Goal: Task Accomplishment & Management: Complete application form

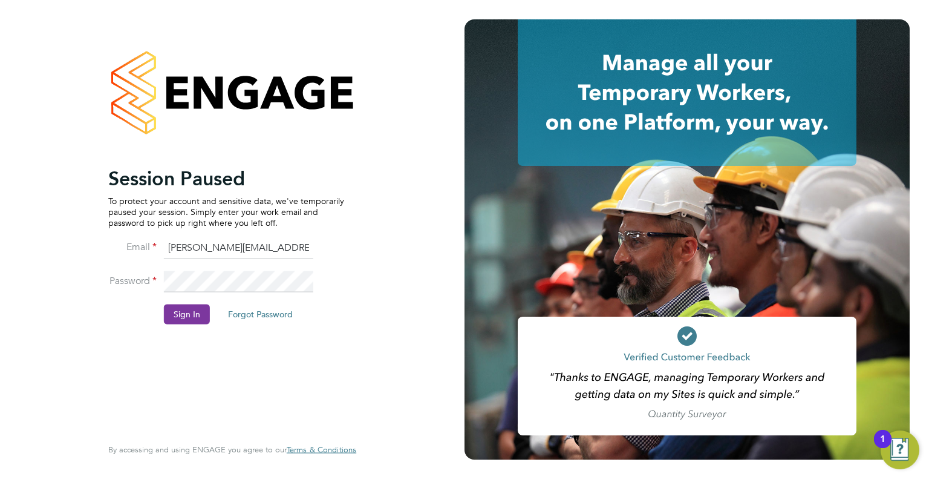
click at [189, 315] on button "Sign In" at bounding box center [187, 313] width 46 height 19
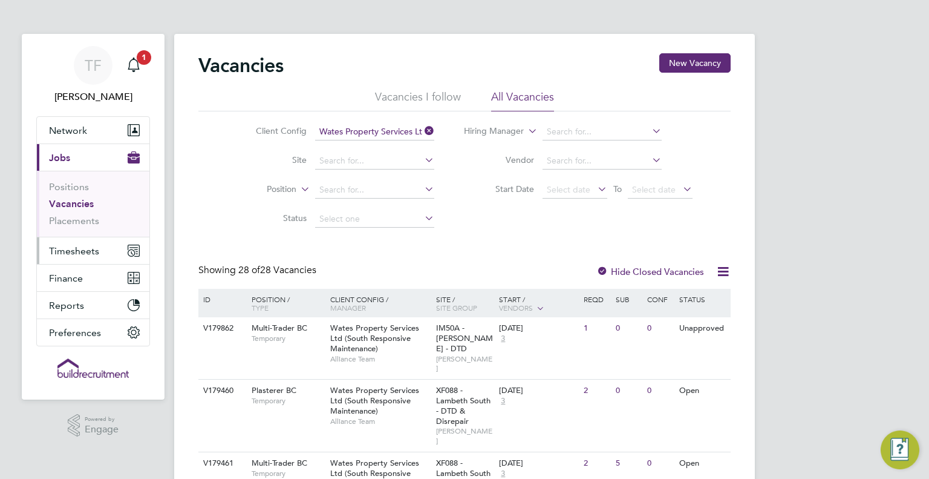
click at [75, 261] on button "Timesheets" at bounding box center [93, 250] width 113 height 27
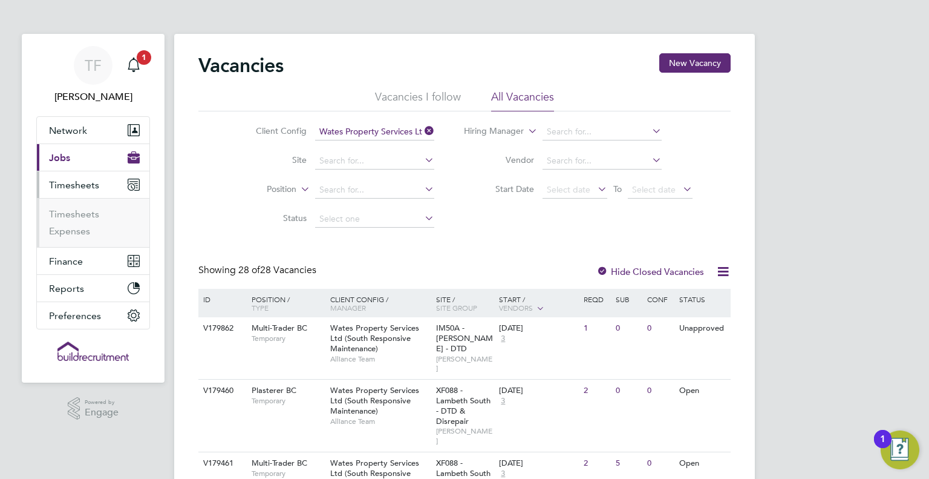
click at [70, 158] on button "Current page: Jobs" at bounding box center [93, 157] width 113 height 27
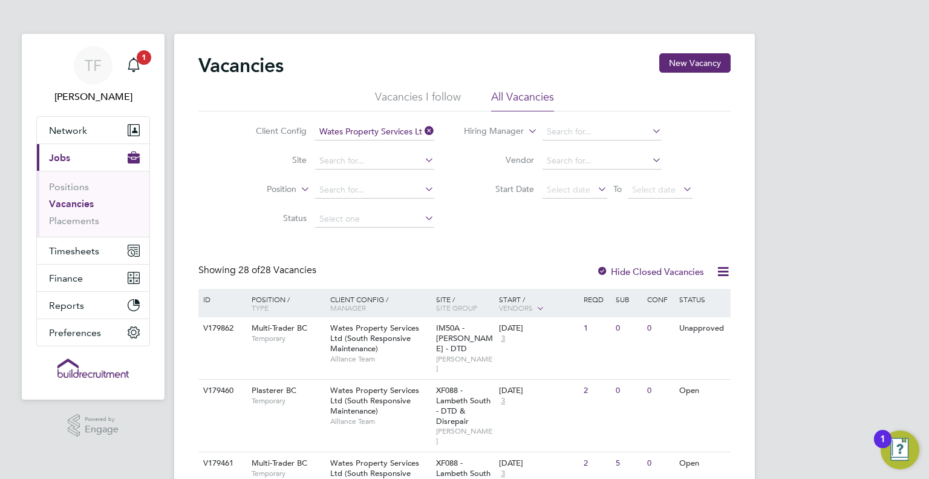
click at [422, 129] on icon at bounding box center [422, 130] width 0 height 17
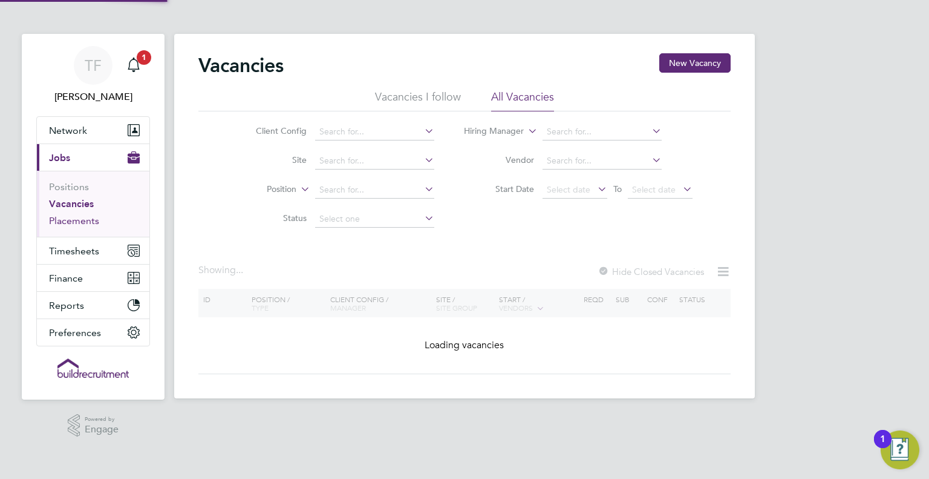
click at [82, 221] on link "Placements" at bounding box center [74, 220] width 50 height 11
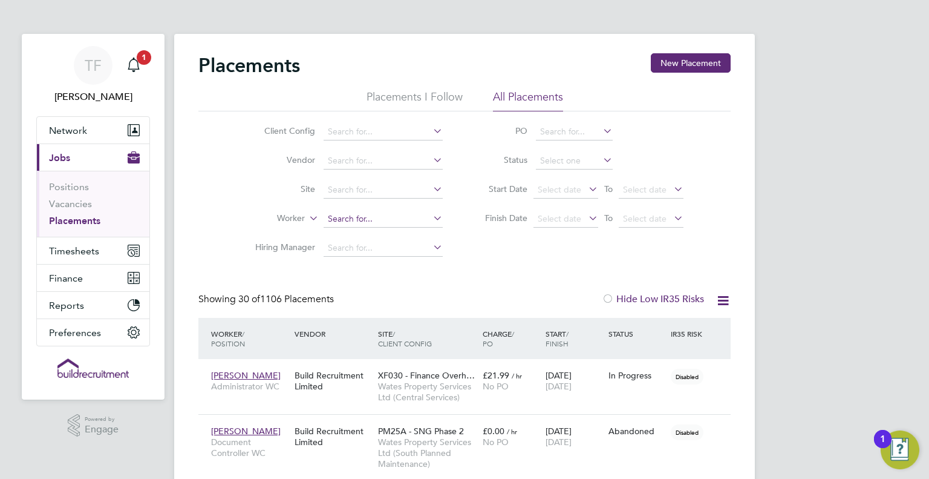
click at [360, 220] on input at bounding box center [383, 219] width 119 height 17
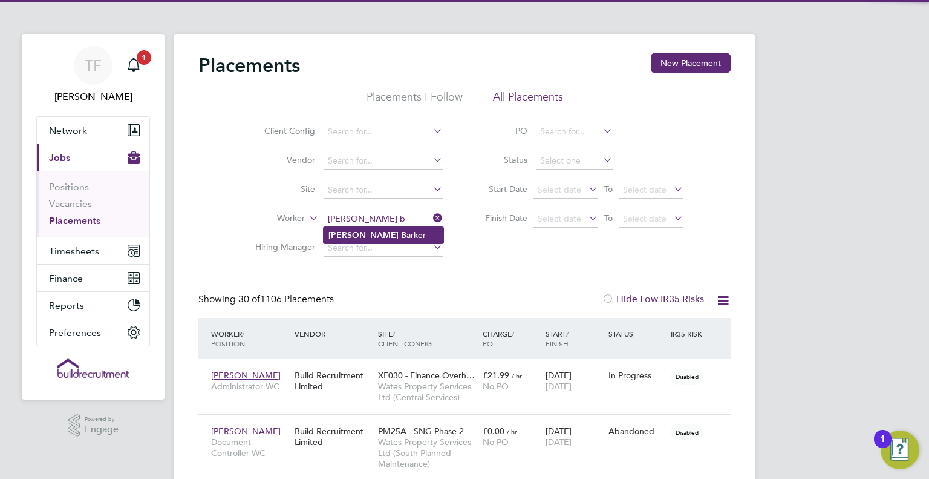
click at [397, 234] on li "Mathew B arker" at bounding box center [384, 235] width 120 height 16
type input "Mathew Barker"
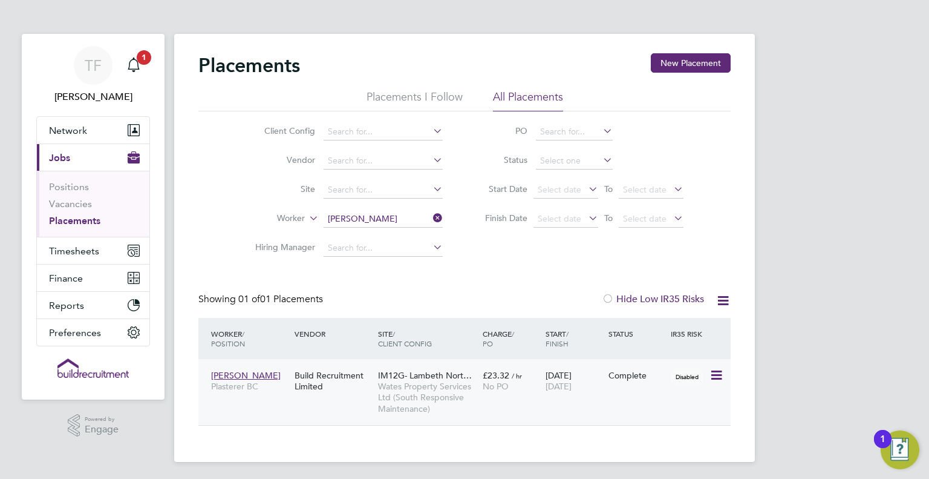
click at [396, 404] on span "Wates Property Services Ltd (South Responsive Maintenance)" at bounding box center [427, 397] width 99 height 33
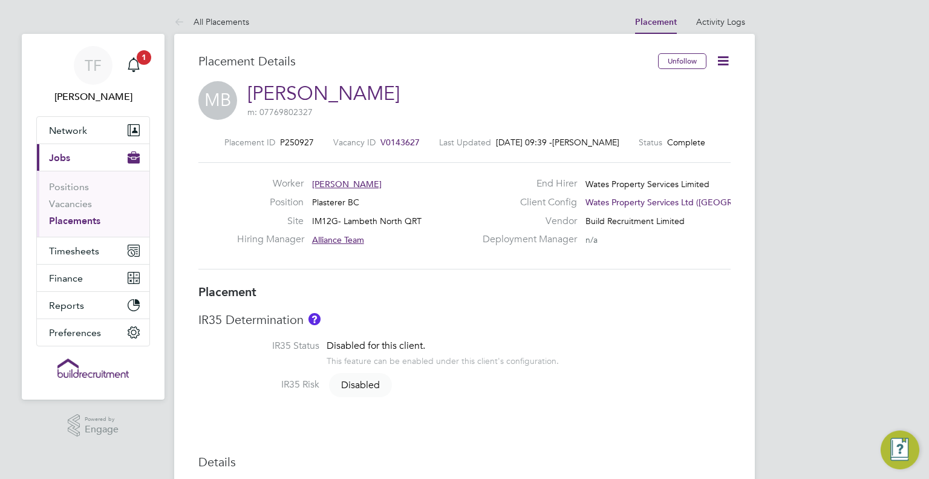
click at [448, 315] on h3 "IR35 Determination" at bounding box center [464, 320] width 532 height 16
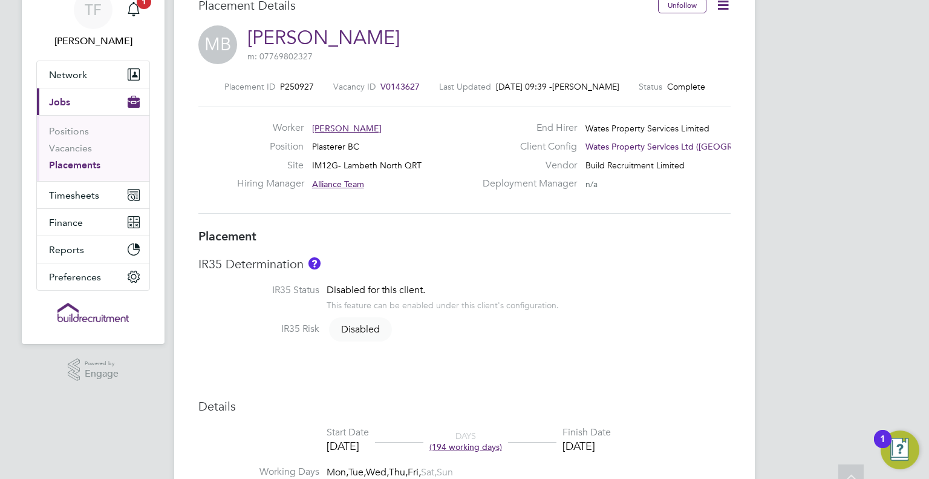
scroll to position [73, 0]
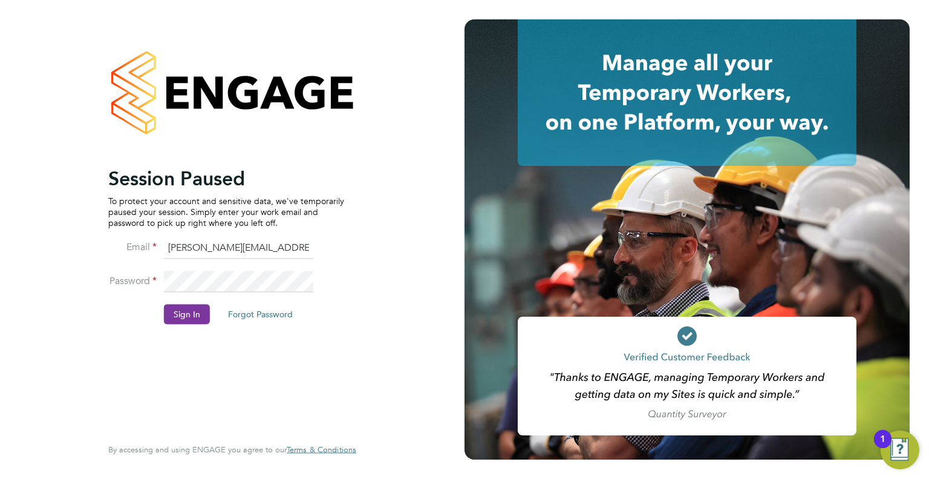
click at [173, 310] on button "Sign In" at bounding box center [187, 313] width 46 height 19
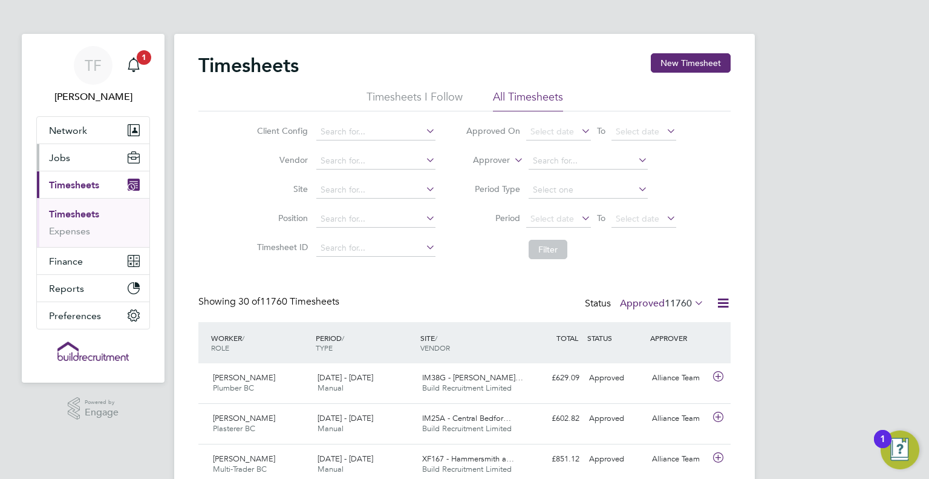
click at [73, 147] on button "Jobs" at bounding box center [93, 157] width 113 height 27
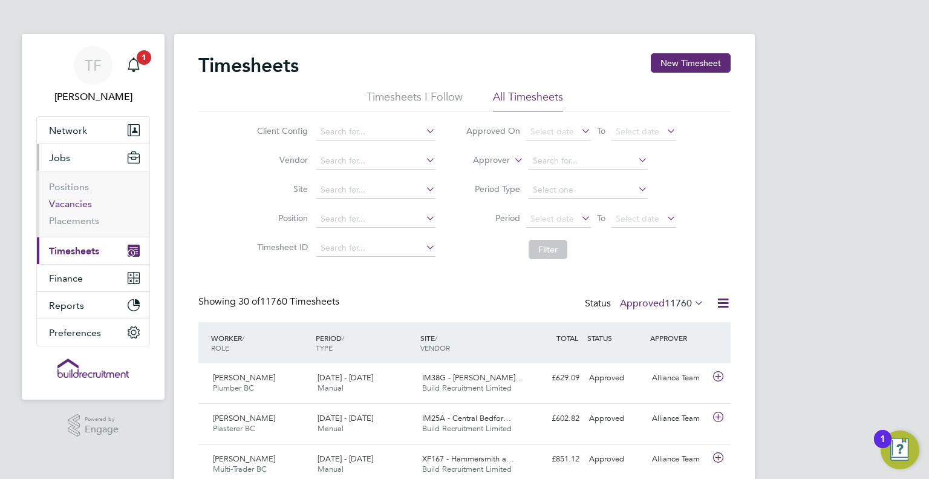
click at [75, 205] on link "Vacancies" at bounding box center [70, 203] width 43 height 11
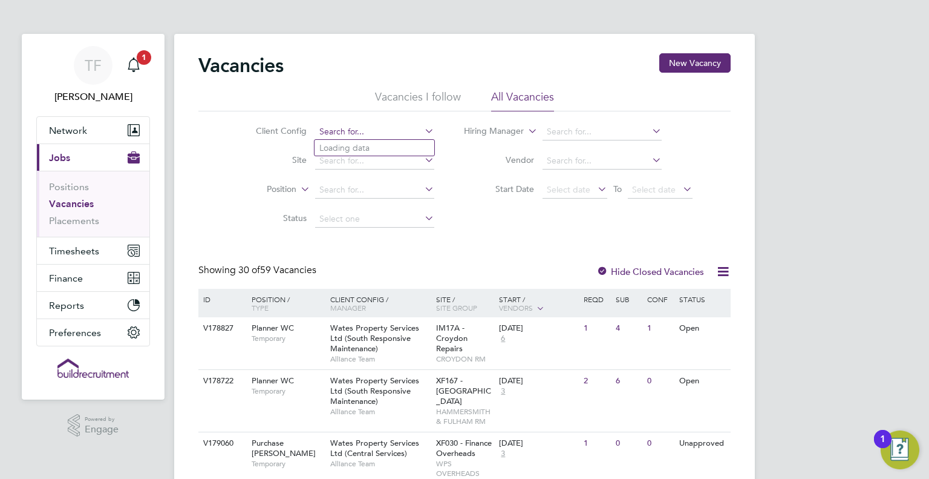
click at [353, 135] on input at bounding box center [374, 131] width 119 height 17
click at [409, 278] on li "Wates Property Services Ltd (South Responsive Maintenance)" at bounding box center [437, 280] width 244 height 16
type input "Wates Property Services Ltd (South Responsive Maintenance)"
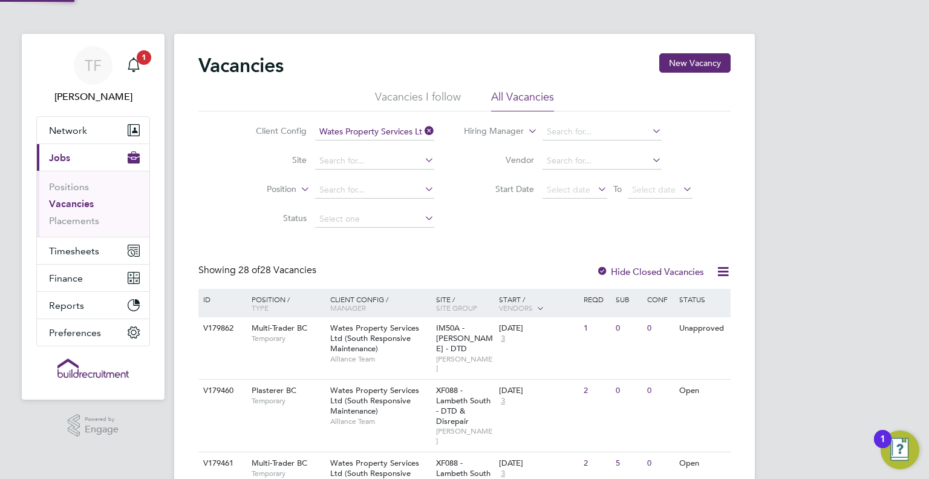
click at [378, 264] on div "Showing 28 of 28 Vacancies Hide Closed Vacancies" at bounding box center [464, 276] width 532 height 25
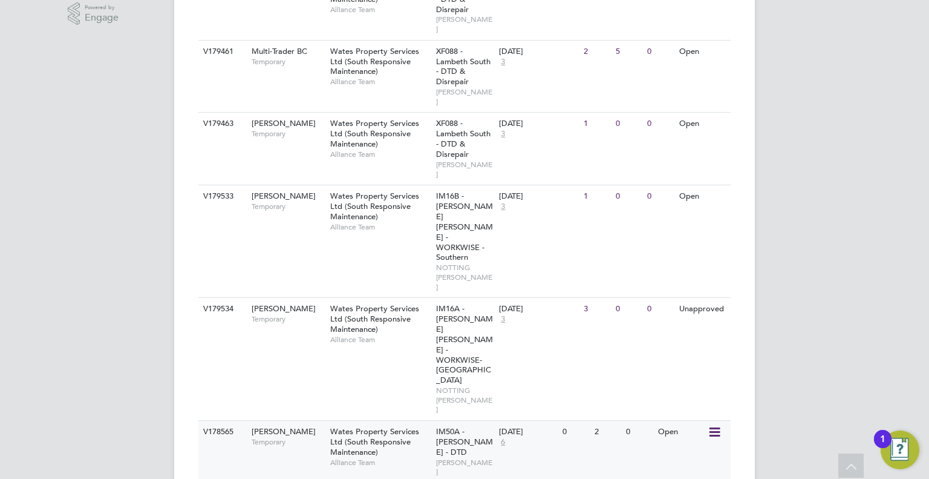
click at [363, 426] on span "Wates Property Services Ltd (South Responsive Maintenance)" at bounding box center [374, 441] width 89 height 31
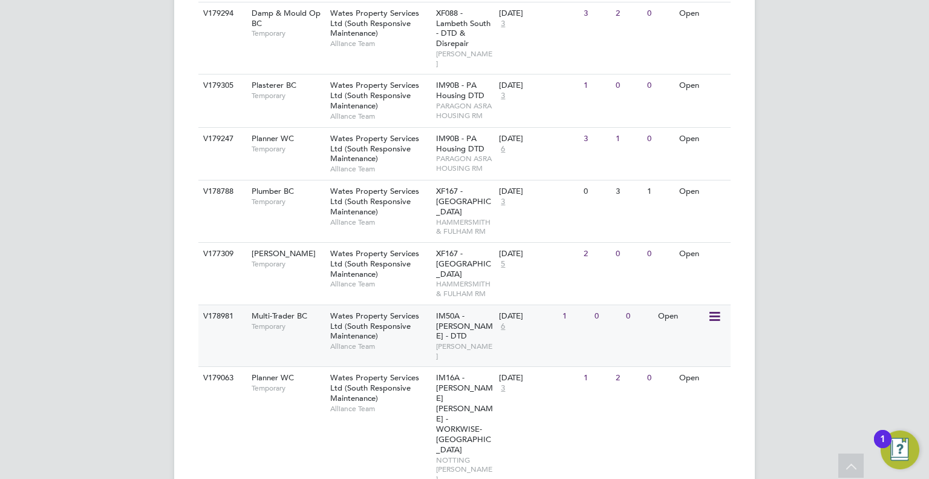
click at [347, 310] on span "Wates Property Services Ltd (South Responsive Maintenance)" at bounding box center [374, 325] width 89 height 31
click at [126, 240] on div "TF Tommie Ferry Notifications 1 Applications: Network Team Members Businesses S…" at bounding box center [464, 193] width 929 height 2420
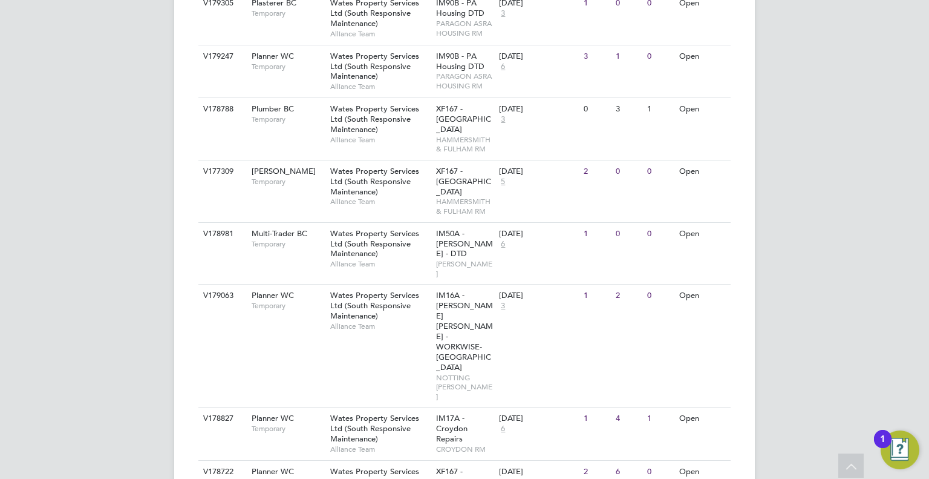
scroll to position [1075, 0]
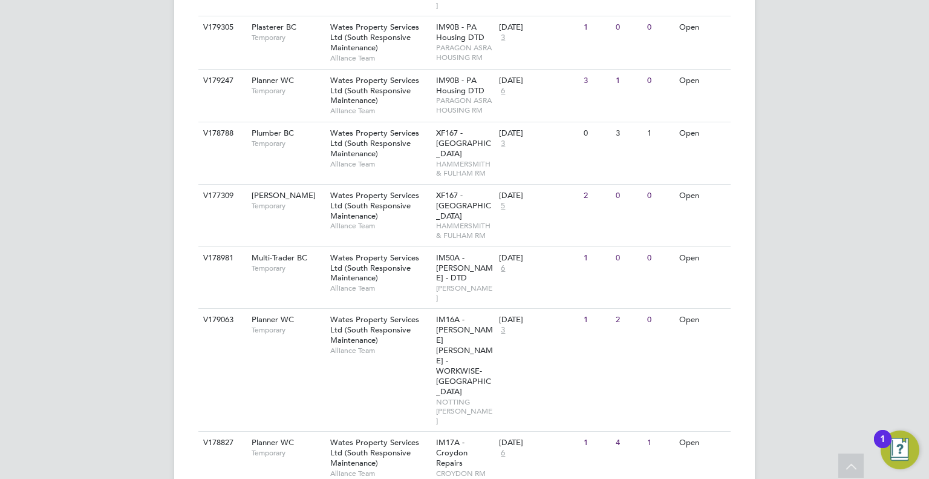
click at [150, 314] on div "TF Tommie Ferry Notifications 1 Applications: Network Team Members Businesses S…" at bounding box center [464, 135] width 929 height 2420
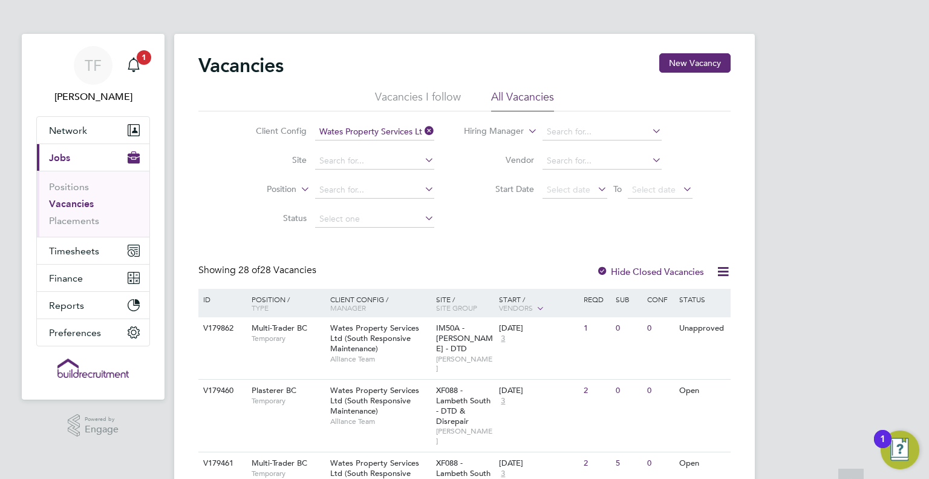
scroll to position [0, 0]
click at [503, 274] on div "Showing 28 of 28 Vacancies Hide Closed Vacancies" at bounding box center [464, 276] width 532 height 25
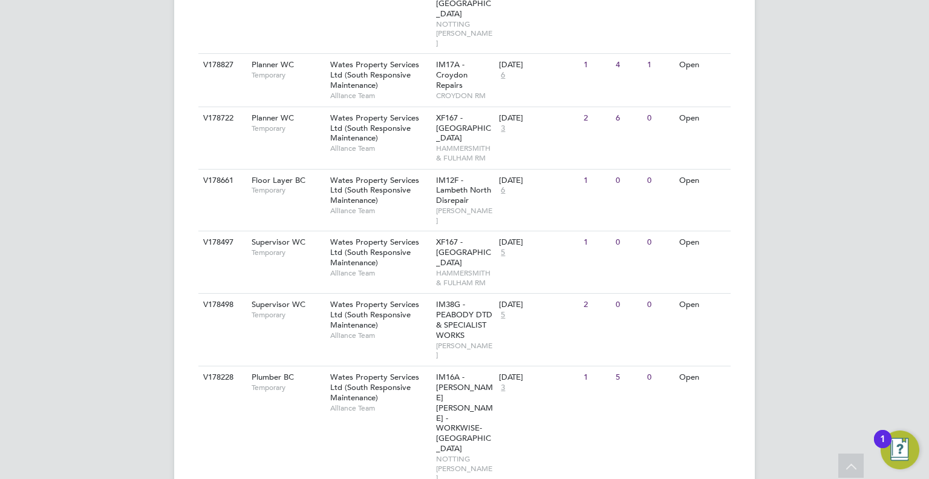
scroll to position [1476, 0]
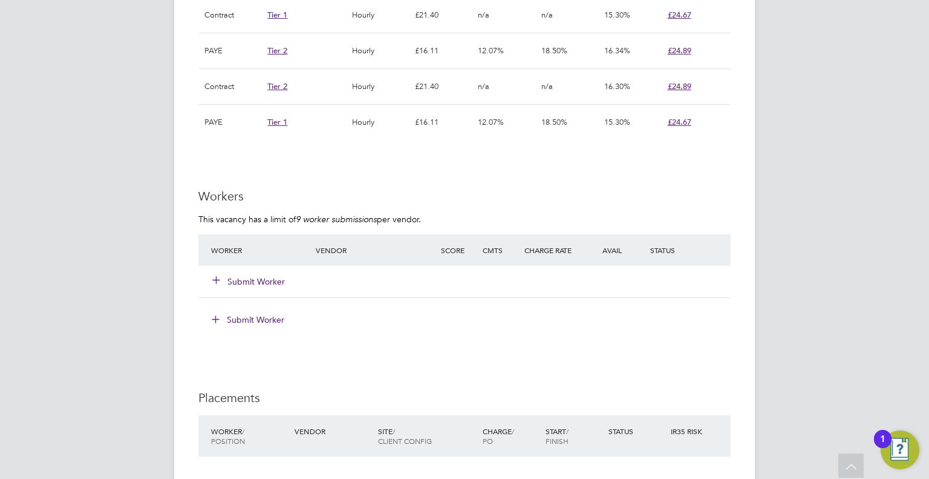
scroll to position [871, 0]
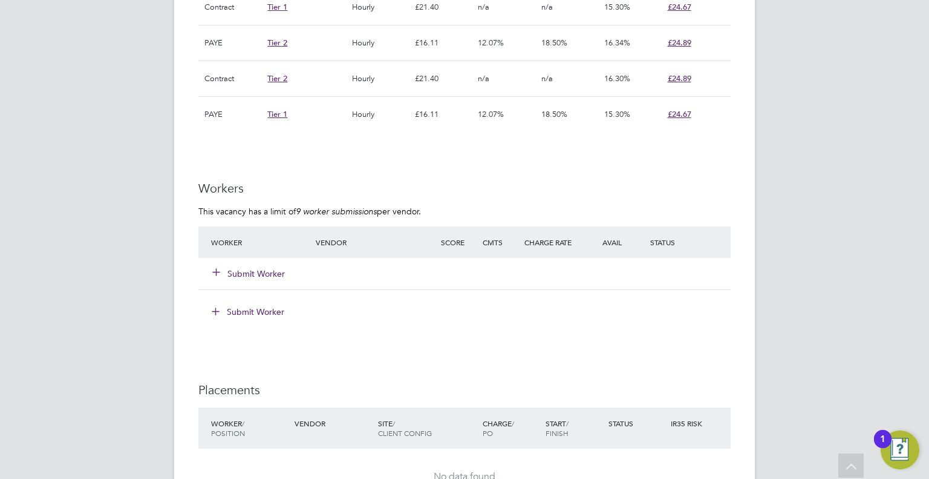
click at [244, 278] on button "Submit Worker" at bounding box center [249, 273] width 73 height 12
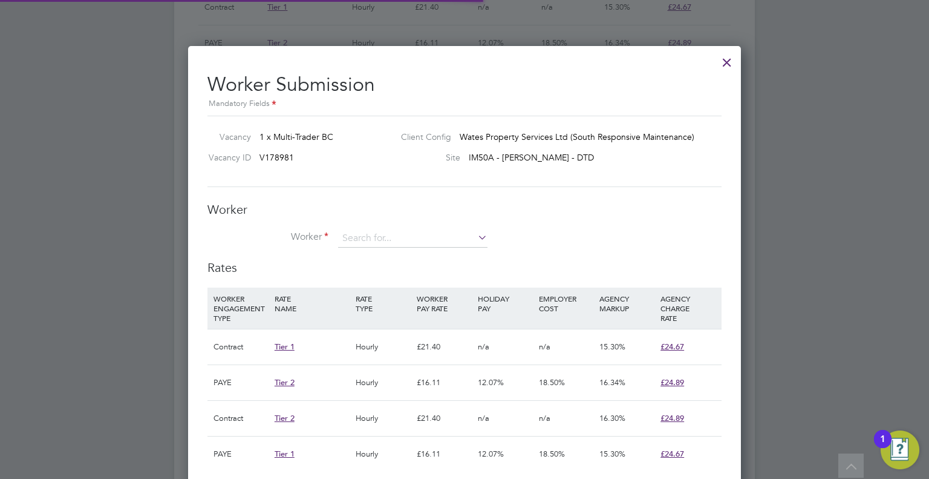
scroll to position [36, 82]
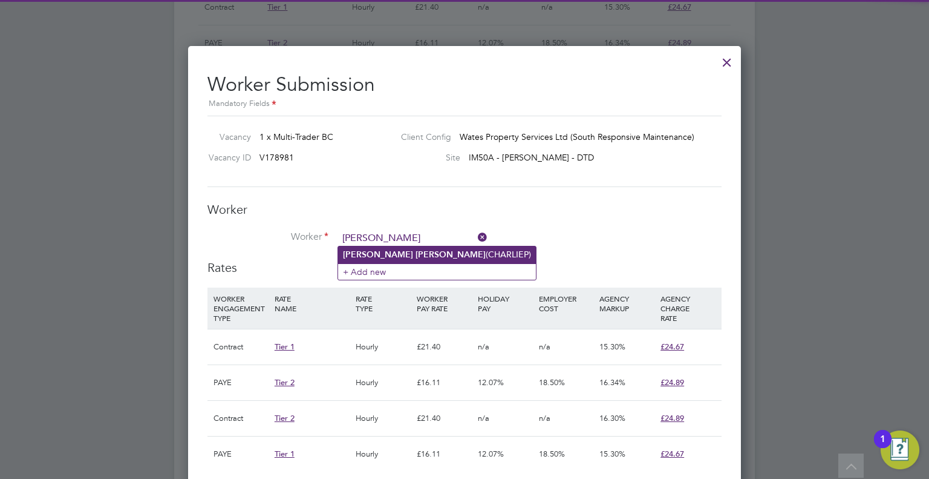
click at [409, 252] on li "[PERSON_NAME] (CHARLIEP)" at bounding box center [437, 254] width 198 height 16
type input "[PERSON_NAME] (CHARLIEP)"
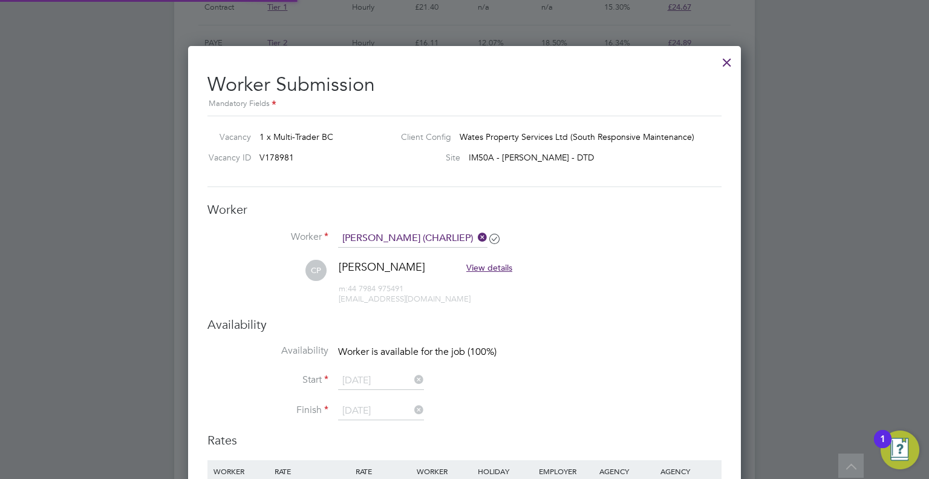
click at [600, 300] on ul "Worker [PERSON_NAME] (CHARLIEP) CP [PERSON_NAME] View details m: 44 7984 975491…" at bounding box center [465, 273] width 514 height 88
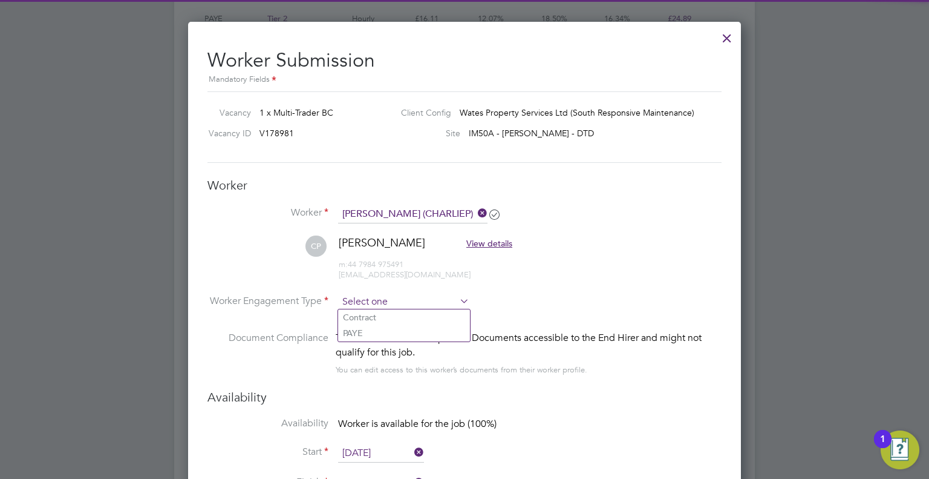
click at [390, 304] on input at bounding box center [403, 302] width 131 height 18
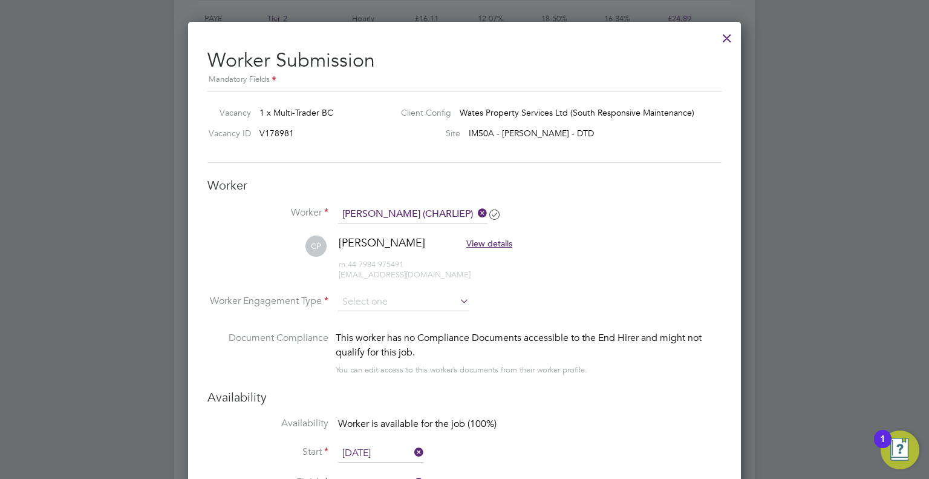
click at [391, 316] on li "Contract" at bounding box center [404, 317] width 132 height 16
type input "Contract"
click at [606, 394] on h3 "Availability" at bounding box center [465, 397] width 514 height 16
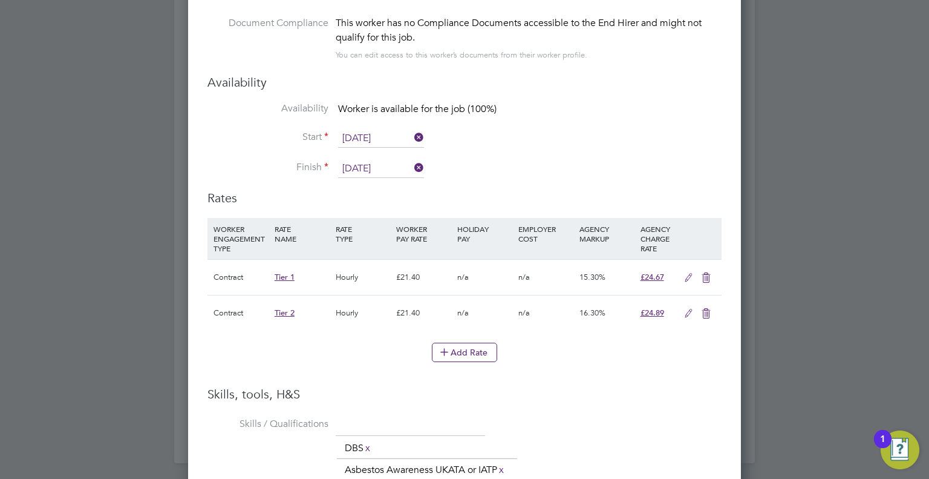
click at [701, 310] on icon at bounding box center [706, 314] width 15 height 10
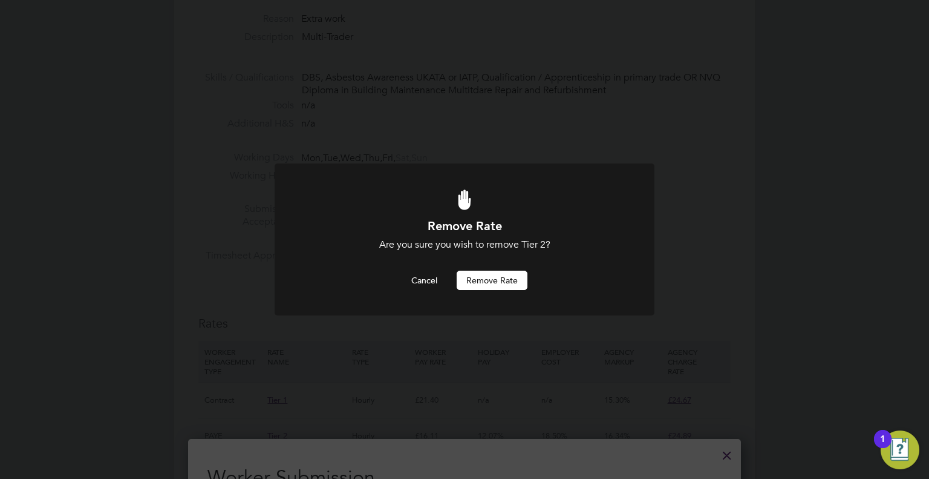
click at [490, 283] on button "Remove rate" at bounding box center [492, 279] width 71 height 19
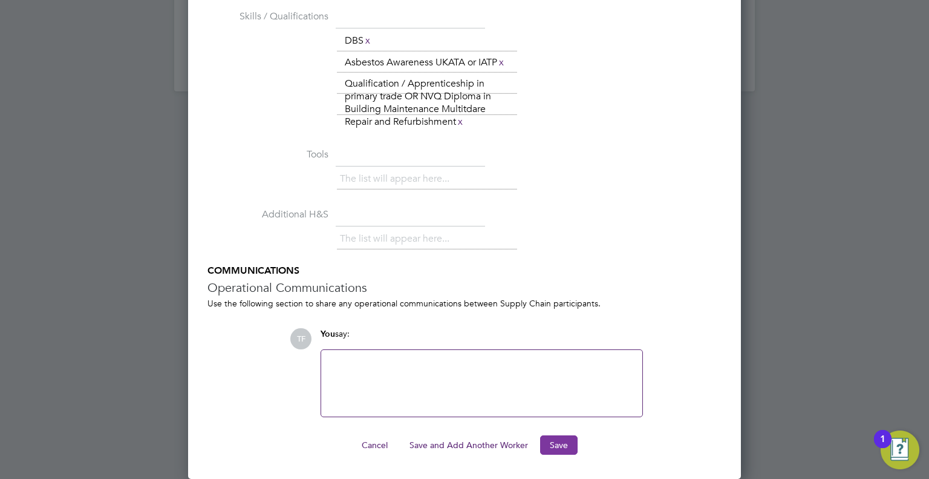
click at [564, 447] on button "Save" at bounding box center [559, 444] width 38 height 19
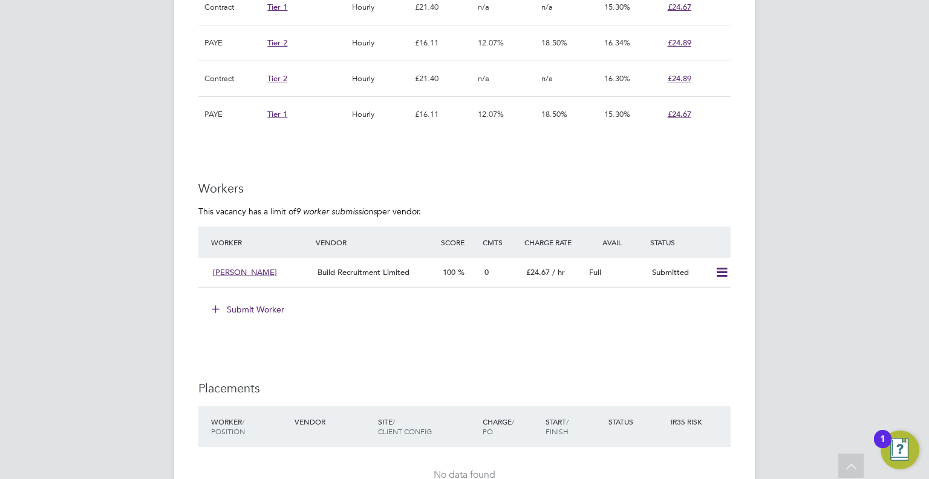
click at [408, 198] on ng-form "Workers This vacancy has a limit of 9 worker submissions per vendor. Worker Ven…" at bounding box center [464, 255] width 532 height 151
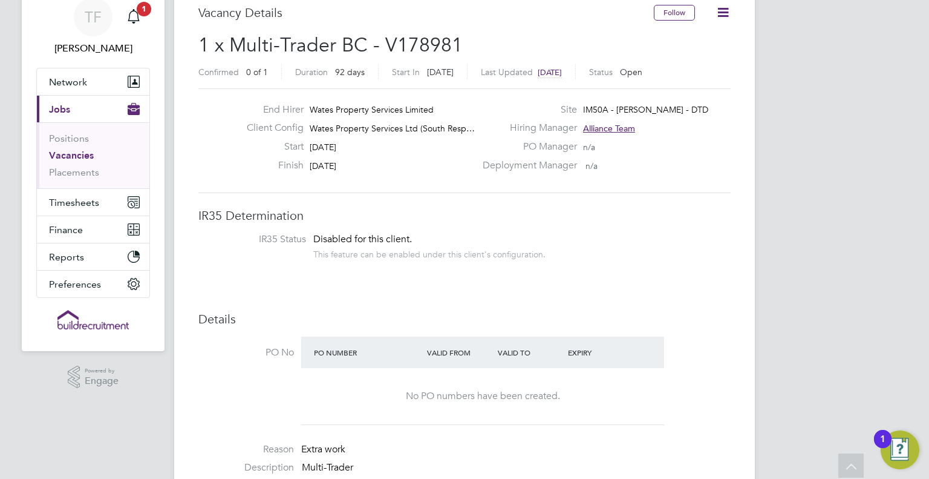
scroll to position [0, 0]
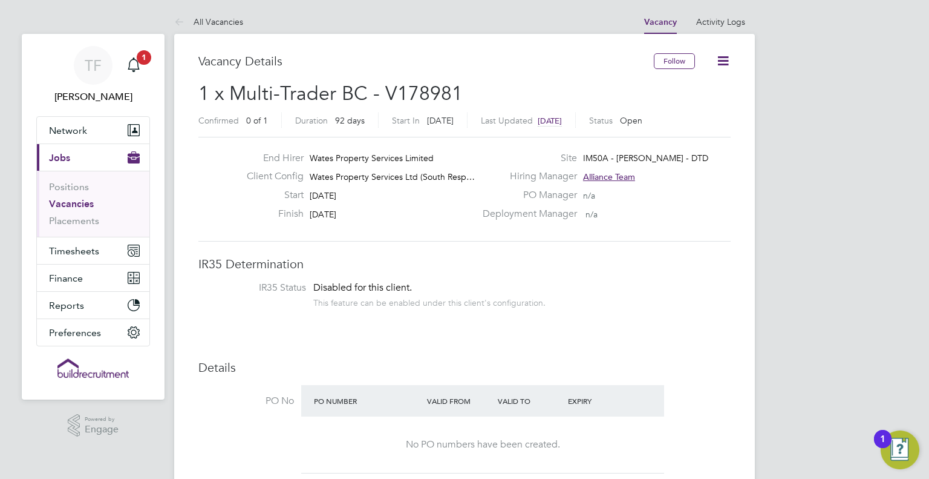
click at [79, 199] on link "Vacancies" at bounding box center [71, 203] width 45 height 11
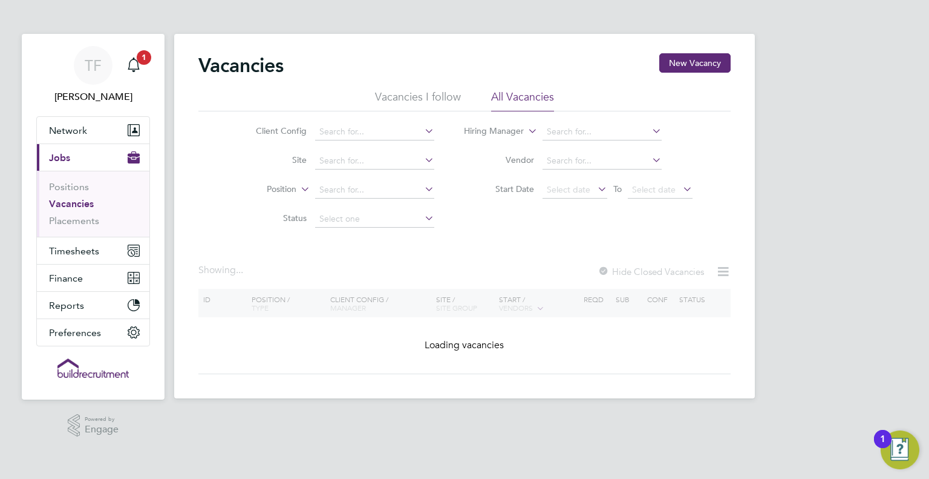
click at [479, 254] on div "Vacancies New Vacancy Vacancies I follow All Vacancies Client Config Site Posit…" at bounding box center [464, 213] width 532 height 321
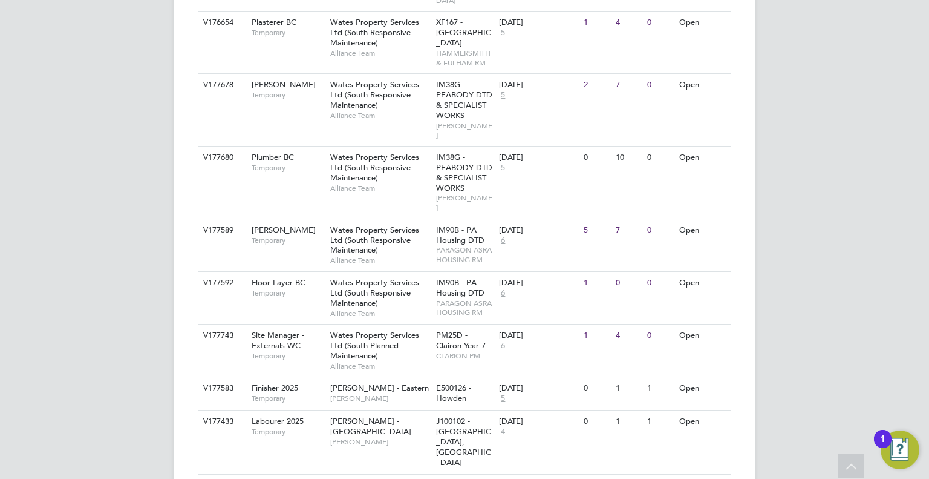
scroll to position [1570, 0]
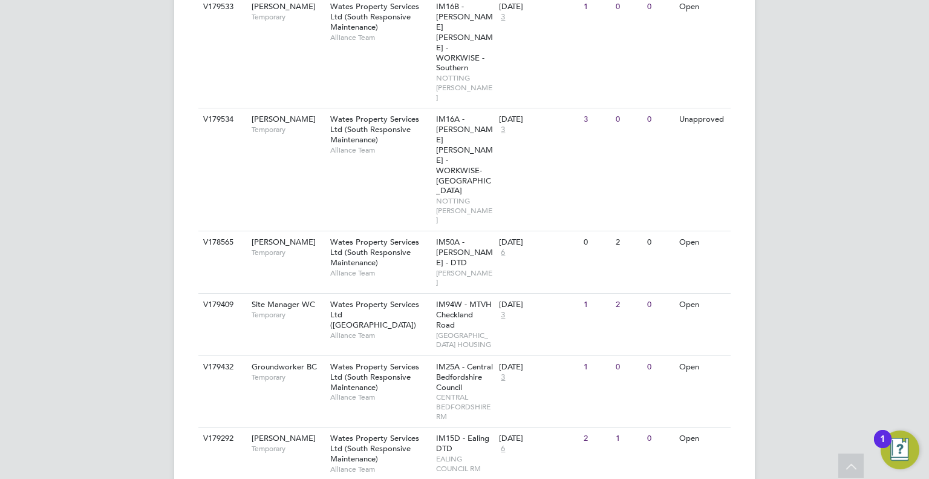
scroll to position [2633, 0]
